Goal: Task Accomplishment & Management: Manage account settings

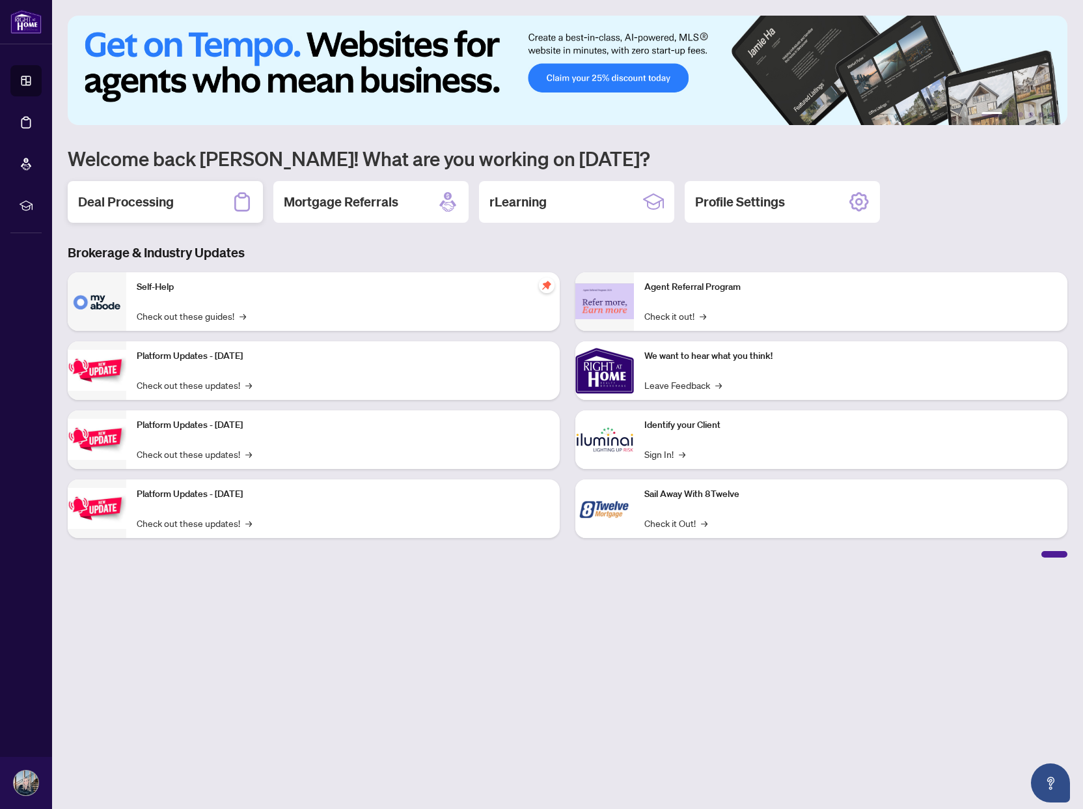
click at [137, 199] on h2 "Deal Processing" at bounding box center [126, 202] width 96 height 18
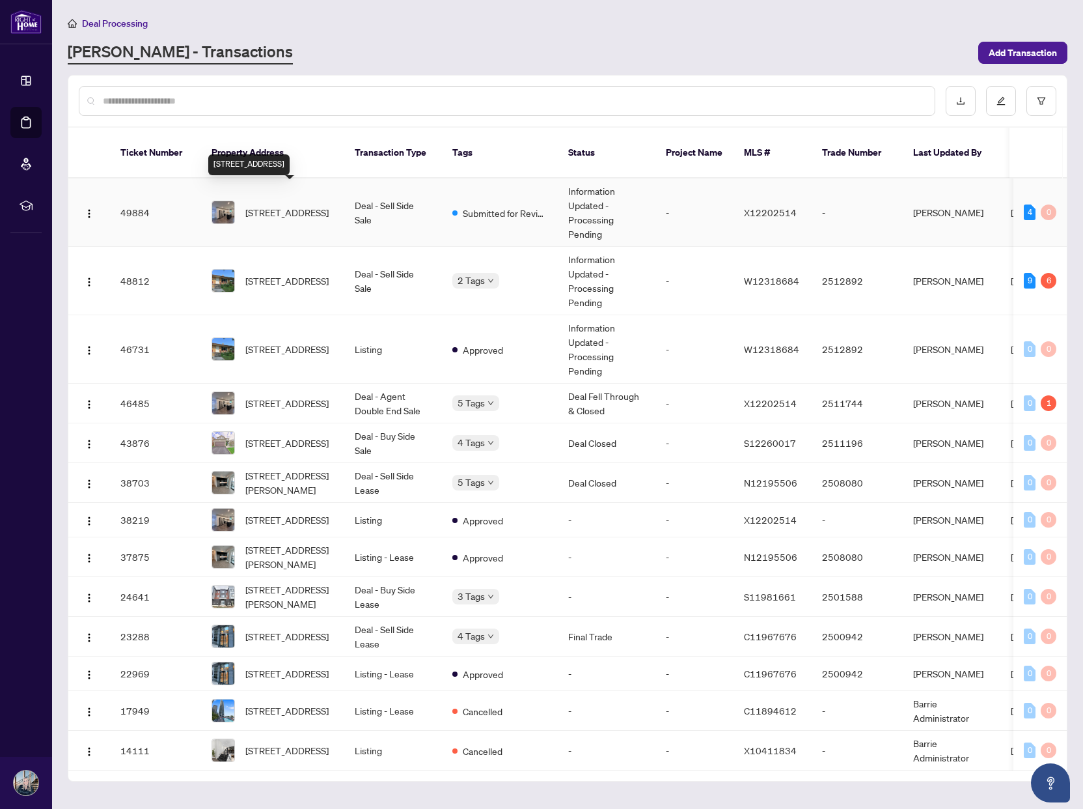
click at [287, 205] on span "[STREET_ADDRESS]" at bounding box center [286, 212] width 83 height 14
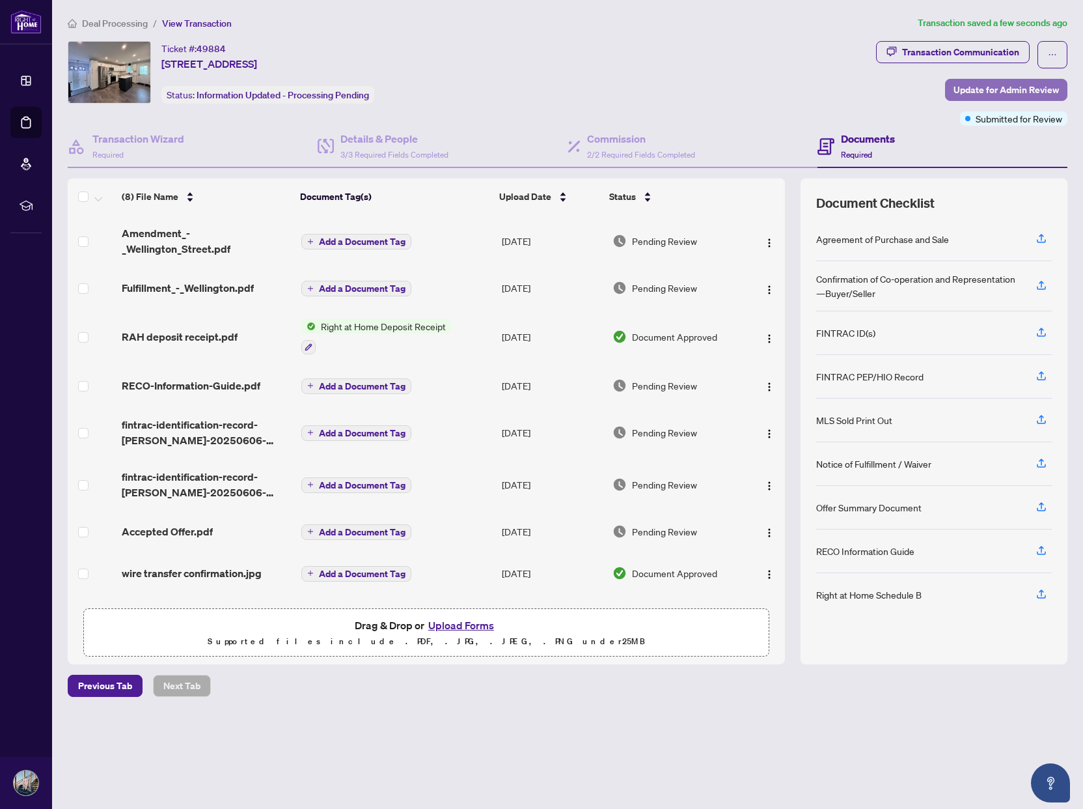
click at [1006, 85] on span "Update for Admin Review" at bounding box center [1006, 89] width 105 height 21
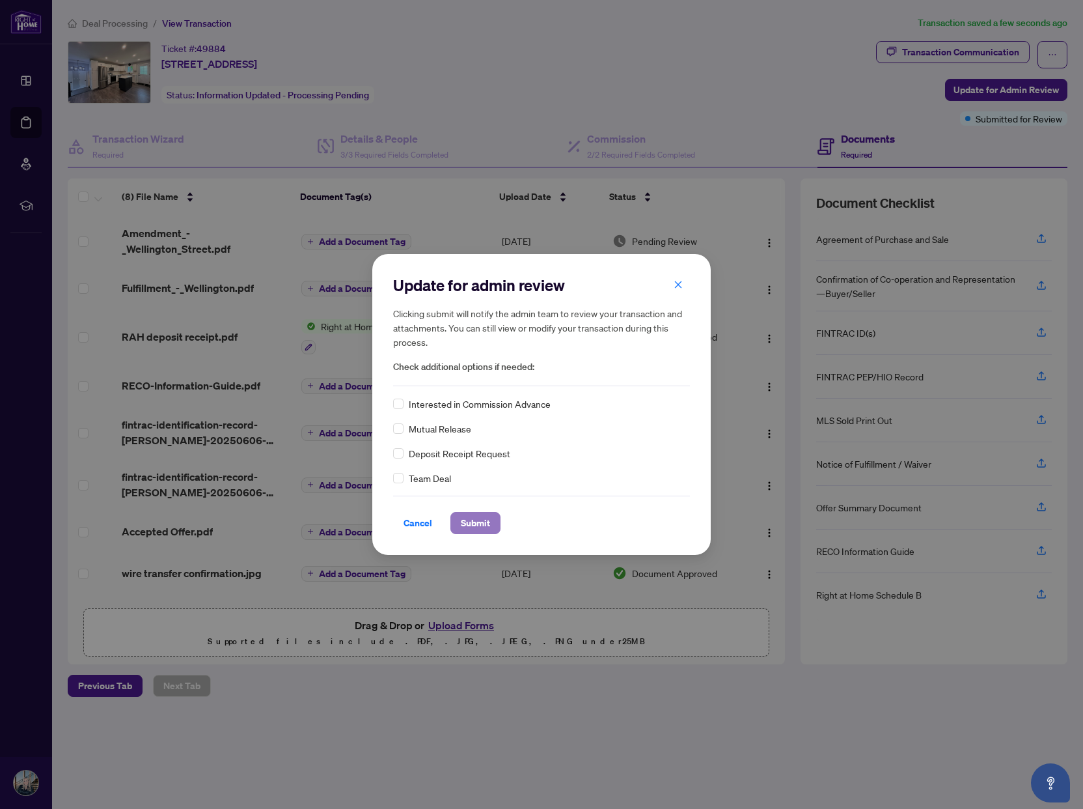
click at [468, 524] on span "Submit" at bounding box center [475, 522] width 29 height 21
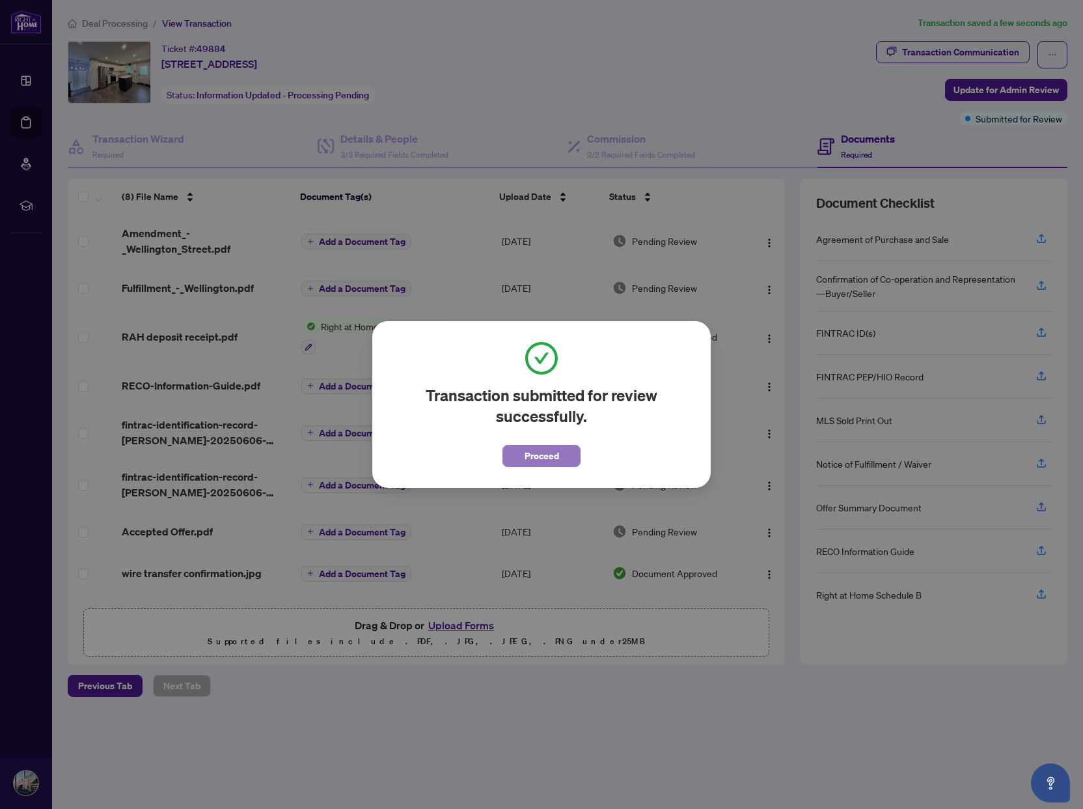
click at [540, 456] on span "Proceed" at bounding box center [542, 455] width 35 height 21
